Goal: Information Seeking & Learning: Learn about a topic

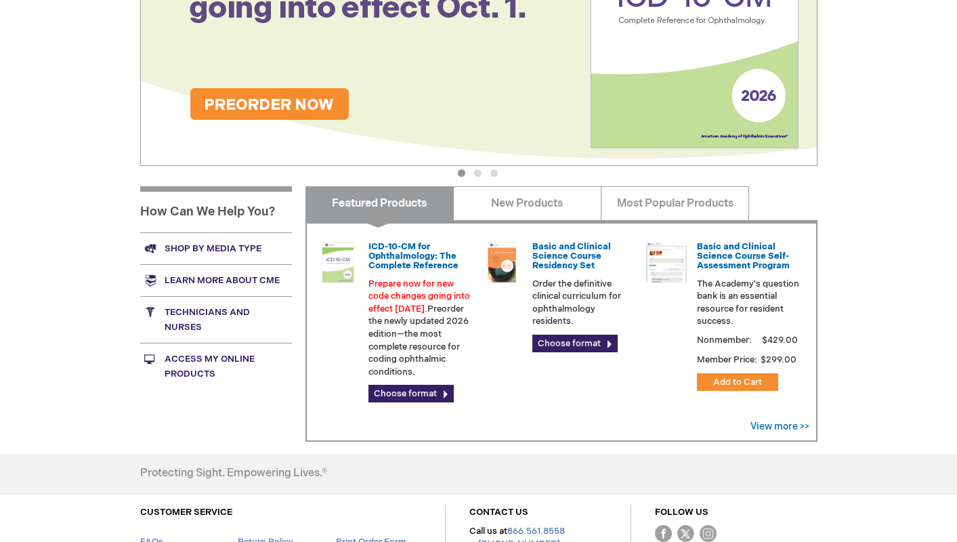
scroll to position [299, 0]
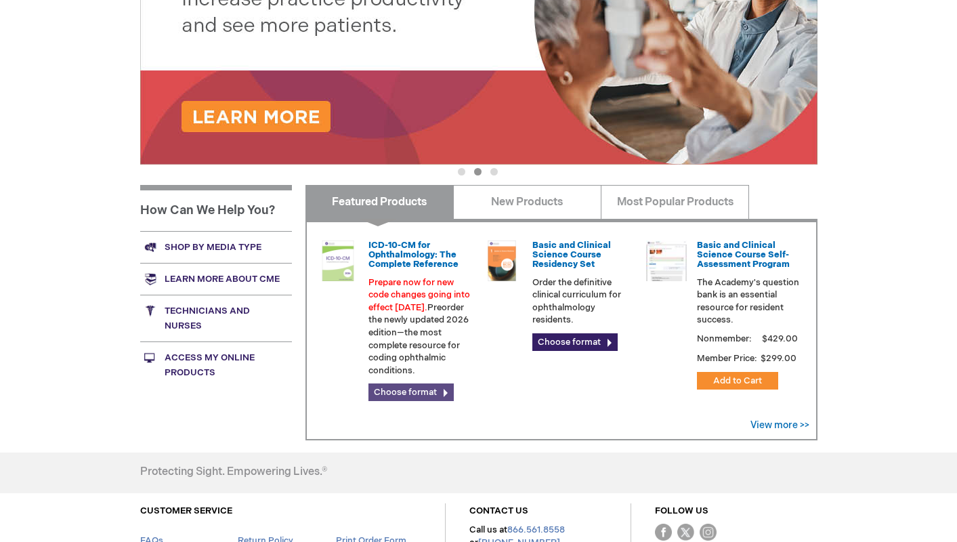
click at [425, 387] on link "Choose format" at bounding box center [411, 393] width 85 height 18
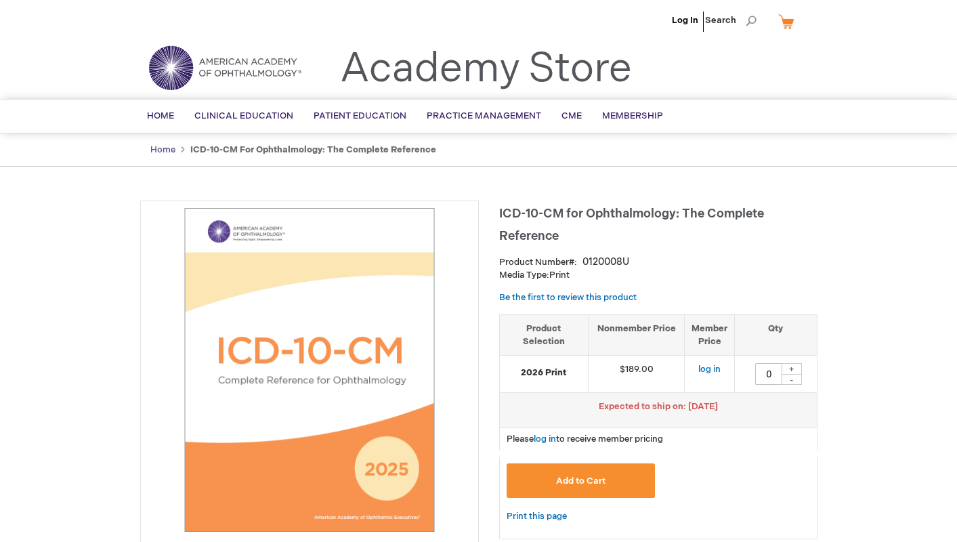
click at [169, 149] on link "Home" at bounding box center [162, 149] width 25 height 11
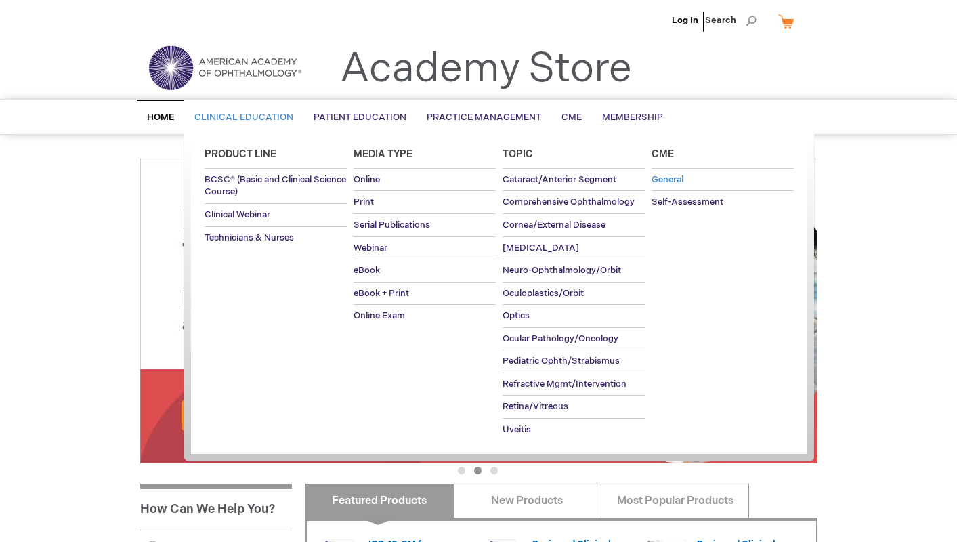
click at [663, 182] on span "General" at bounding box center [668, 179] width 32 height 11
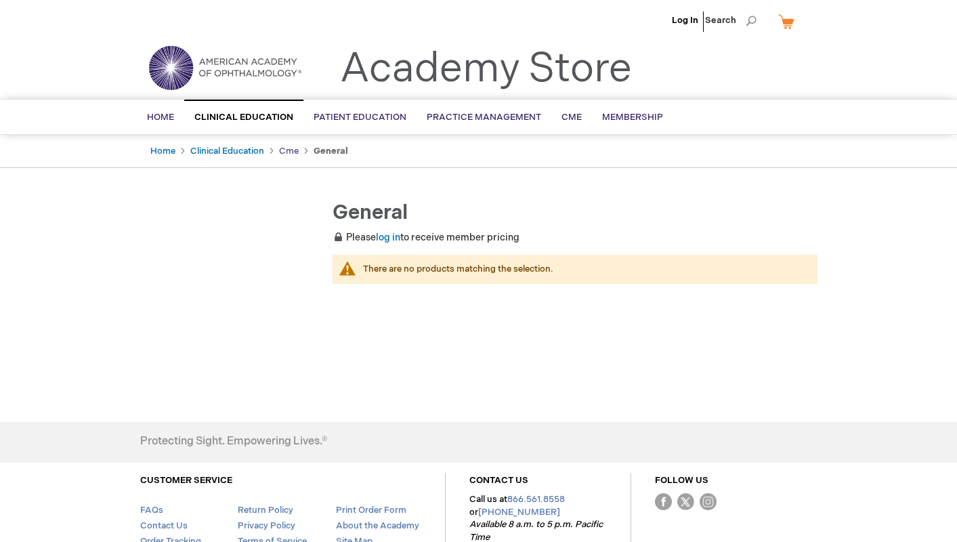
click at [292, 149] on link "Cme" at bounding box center [289, 151] width 20 height 11
